Goal: Navigation & Orientation: Find specific page/section

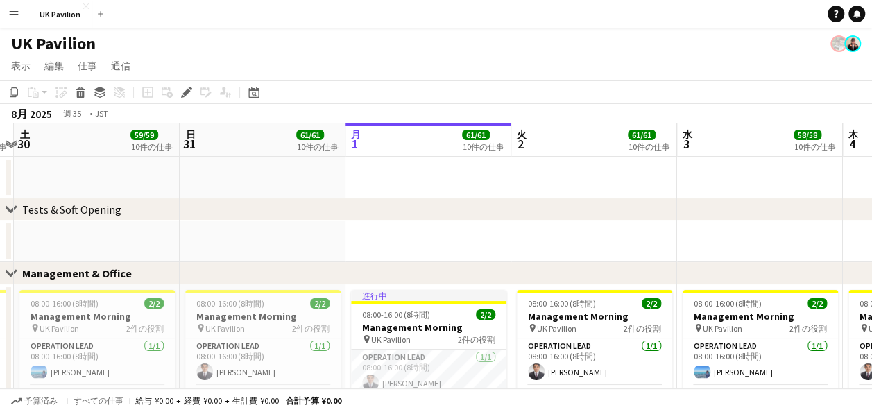
scroll to position [0, 442]
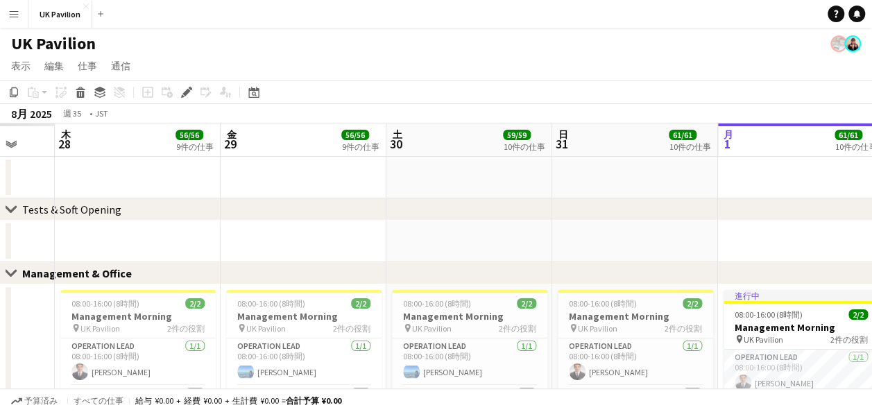
drag, startPoint x: 322, startPoint y: 138, endPoint x: 431, endPoint y: 150, distance: 110.2
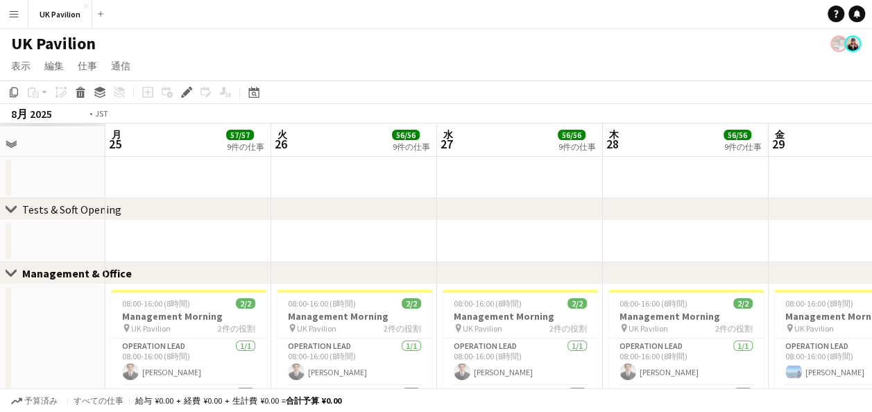
drag, startPoint x: 340, startPoint y: 152, endPoint x: 881, endPoint y: 149, distance: 540.8
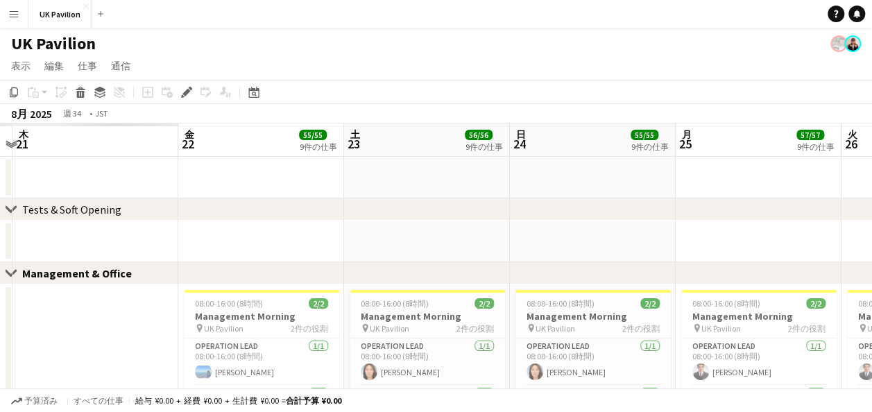
scroll to position [0, 305]
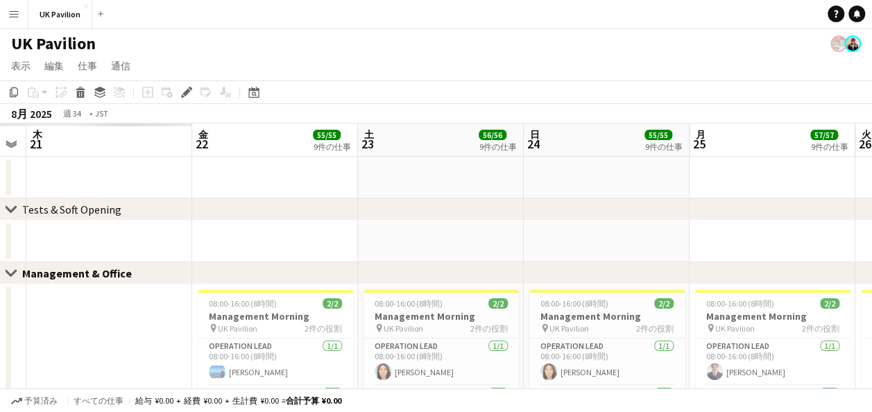
drag, startPoint x: 164, startPoint y: 137, endPoint x: 747, endPoint y: 139, distance: 583.8
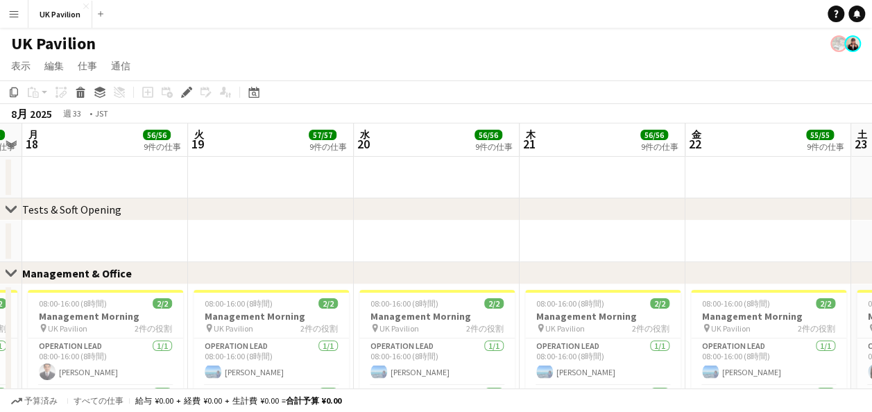
drag, startPoint x: 435, startPoint y: 141, endPoint x: 722, endPoint y: 153, distance: 288.0
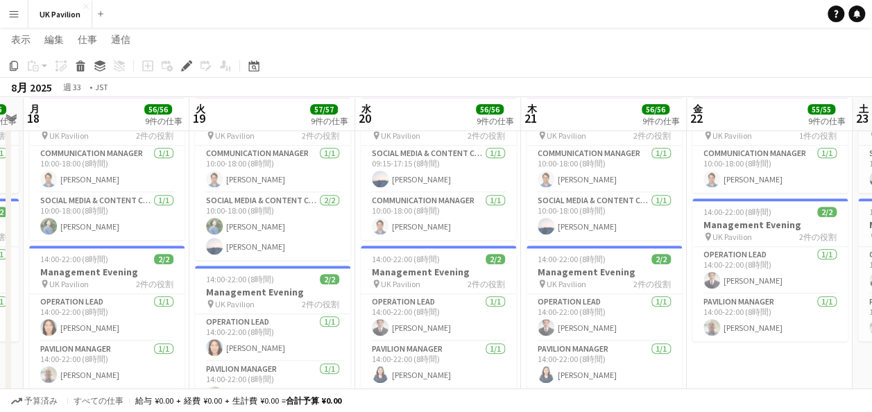
scroll to position [624, 0]
